Goal: Task Accomplishment & Management: Use online tool/utility

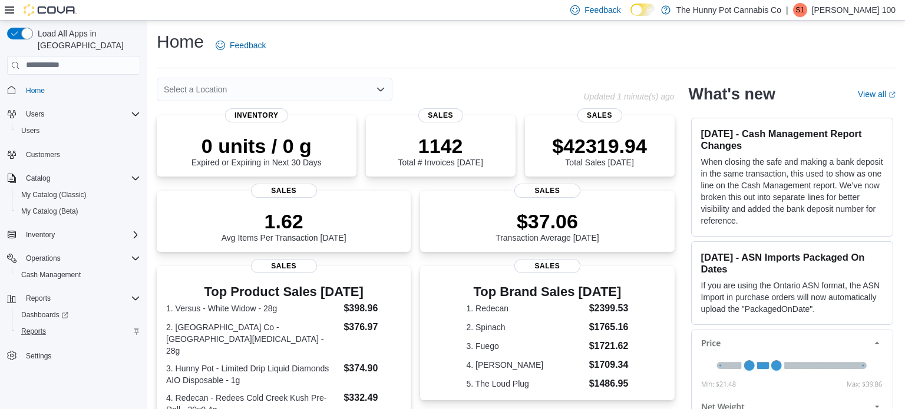
click at [64, 325] on div "Reports" at bounding box center [78, 332] width 124 height 14
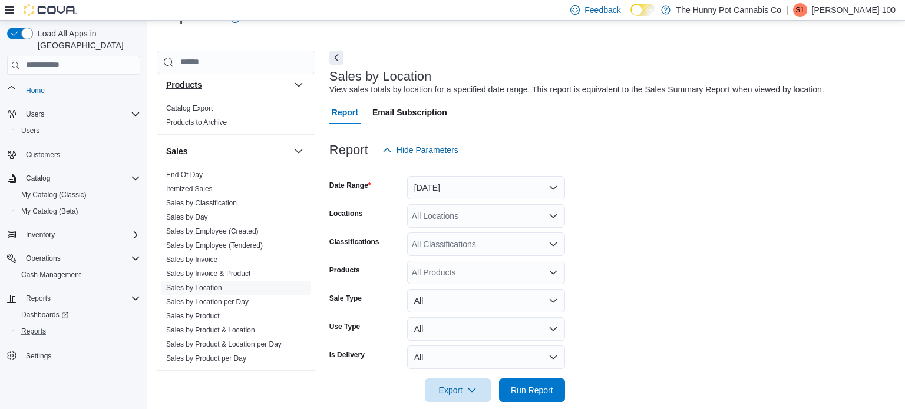
scroll to position [587, 0]
click at [213, 225] on link "Sales by Employee (Created)" at bounding box center [212, 229] width 92 height 8
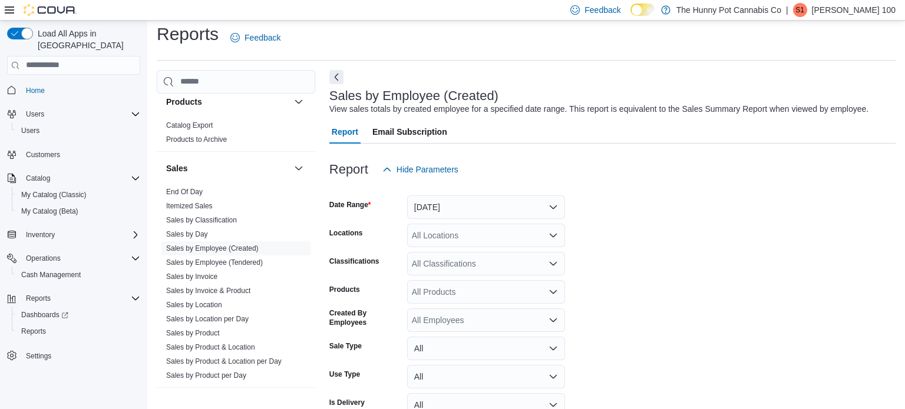
scroll to position [27, 0]
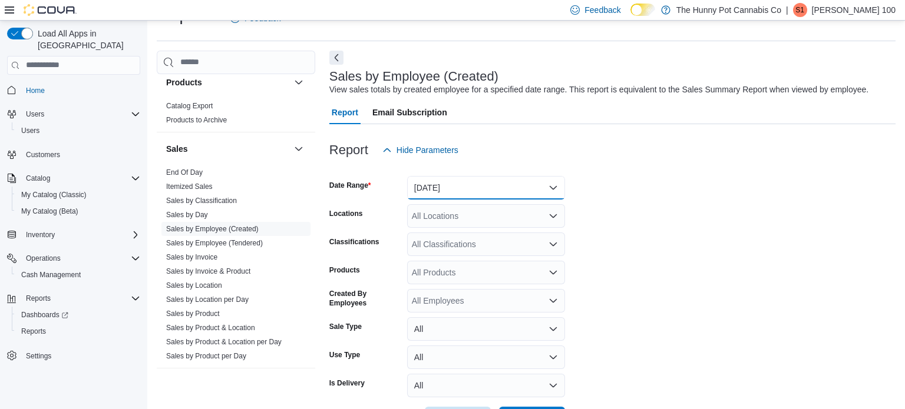
click at [467, 183] on button "Yesterday" at bounding box center [486, 188] width 158 height 24
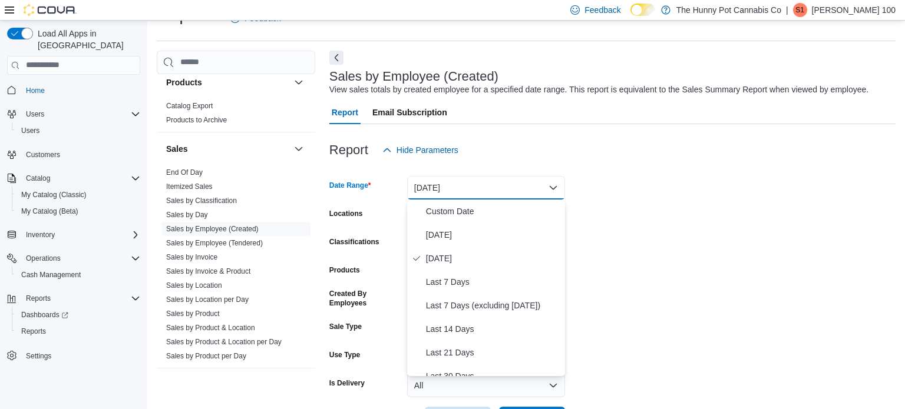
click at [716, 117] on div "Report Email Subscription" at bounding box center [612, 113] width 566 height 24
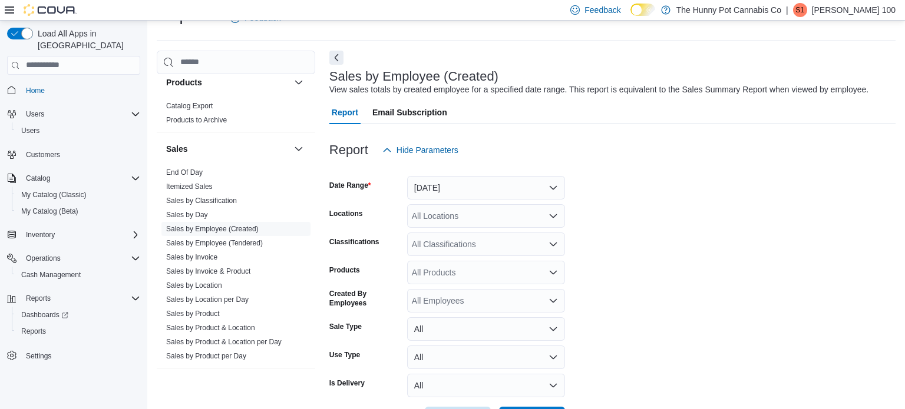
click at [495, 222] on div "All Locations" at bounding box center [486, 216] width 158 height 24
type input "***"
click at [504, 234] on div "400 Pacific Ave" at bounding box center [486, 236] width 144 height 12
click at [746, 207] on form "Date Range Yesterday Locations 400 Pacific Ave Classifications All Classificati…" at bounding box center [612, 296] width 566 height 269
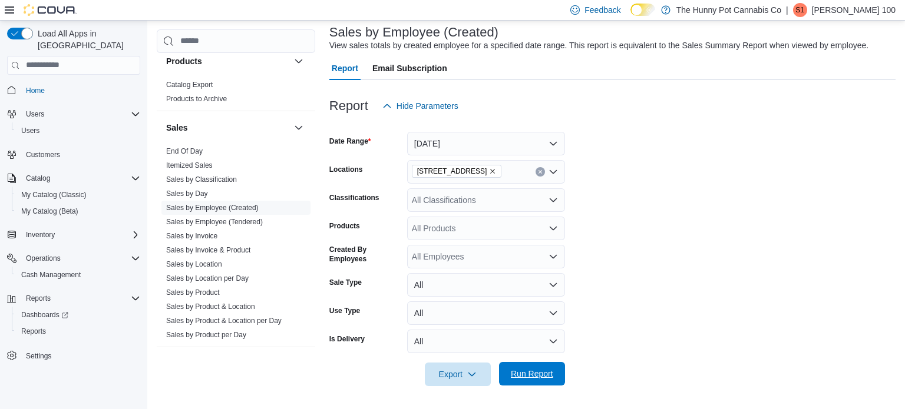
click at [530, 378] on span "Run Report" at bounding box center [532, 374] width 42 height 12
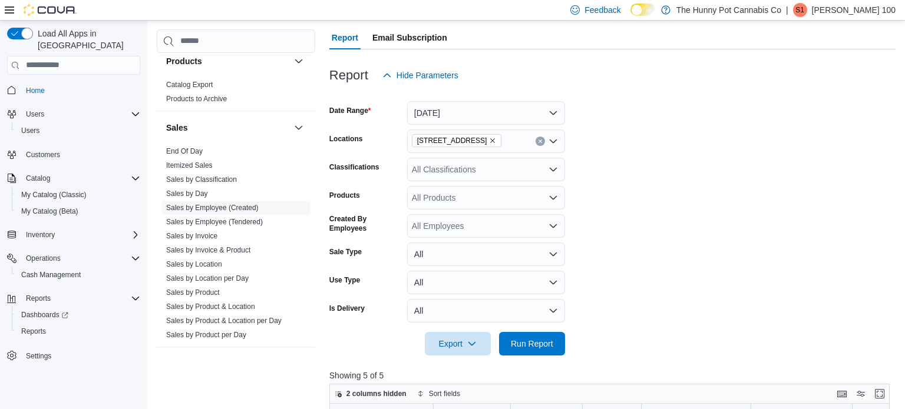
scroll to position [101, 0]
click at [438, 110] on button "Yesterday" at bounding box center [486, 114] width 158 height 24
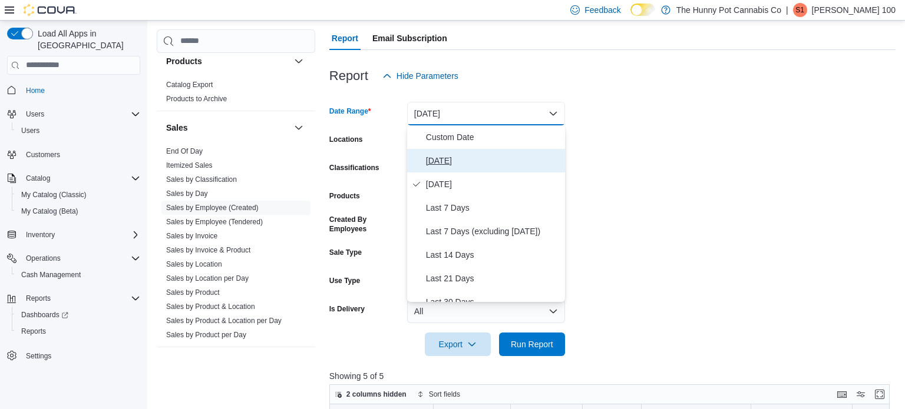
click at [441, 156] on span "Today" at bounding box center [493, 161] width 134 height 14
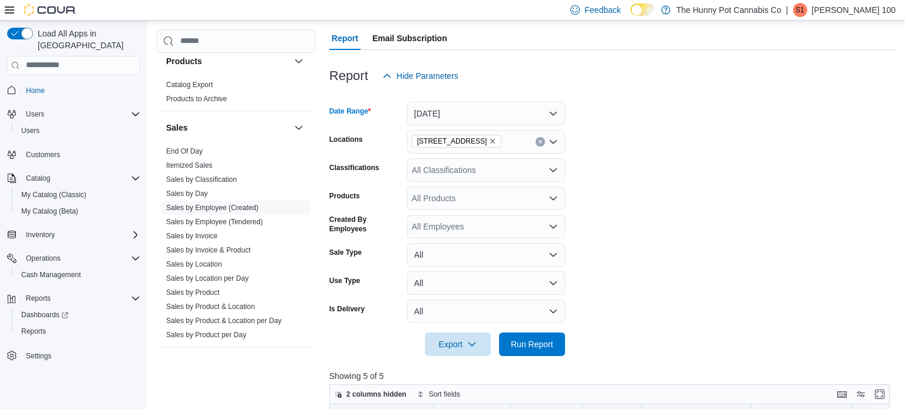
click at [530, 358] on div at bounding box center [612, 363] width 566 height 14
click at [525, 346] on span "Run Report" at bounding box center [532, 344] width 42 height 12
